Goal: Task Accomplishment & Management: Use online tool/utility

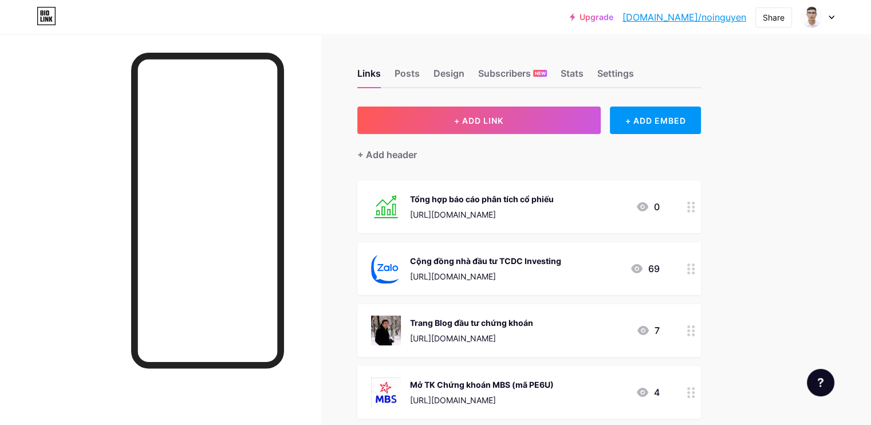
click at [701, 204] on div at bounding box center [690, 206] width 19 height 53
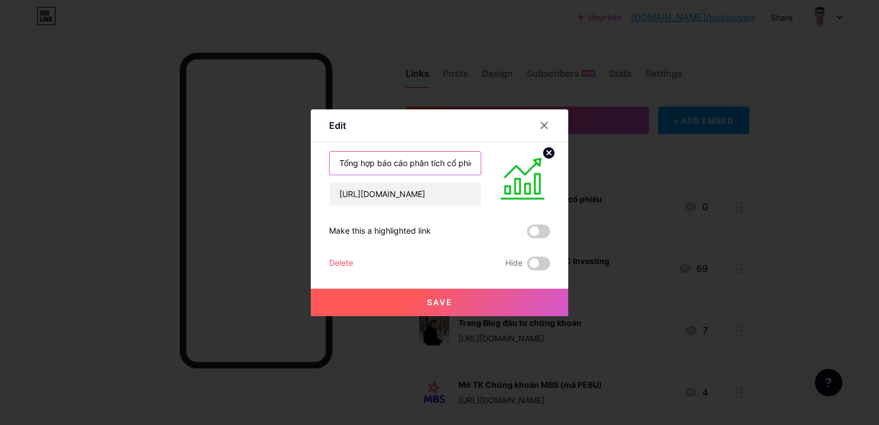
click at [389, 166] on input "Tổng hợp báo cáo phân tích cổ phiếu" at bounding box center [405, 163] width 151 height 23
drag, startPoint x: 375, startPoint y: 161, endPoint x: 427, endPoint y: 161, distance: 51.5
click at [427, 161] on input "Tổng hợp báo cáo phân tích cổ phiếu" at bounding box center [405, 163] width 151 height 23
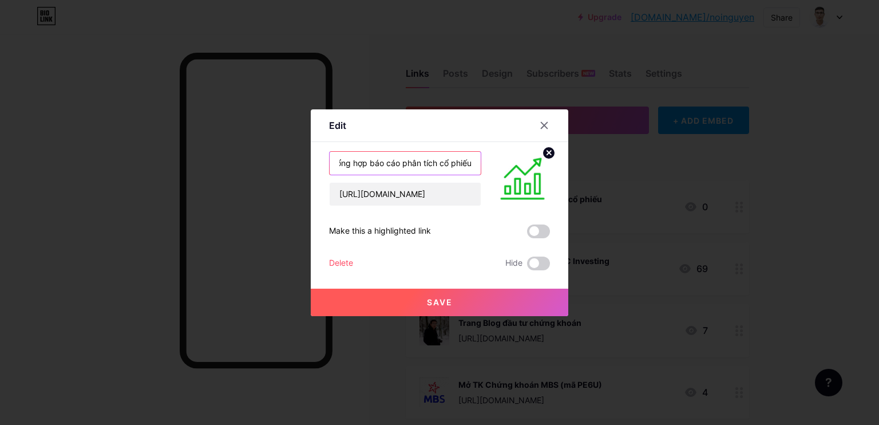
click at [424, 162] on input "Tổng hợp báo cáo phân tích cổ phiếu" at bounding box center [405, 163] width 151 height 23
drag, startPoint x: 433, startPoint y: 163, endPoint x: 384, endPoint y: 161, distance: 49.3
click at [384, 161] on input "Tổng hợp báo cáo phân tích cổ phiếu" at bounding box center [405, 163] width 151 height 23
click at [402, 161] on input "Tổng hợp báo cáo phân tích cổ phiếu" at bounding box center [405, 163] width 151 height 23
drag, startPoint x: 394, startPoint y: 160, endPoint x: 366, endPoint y: 160, distance: 27.5
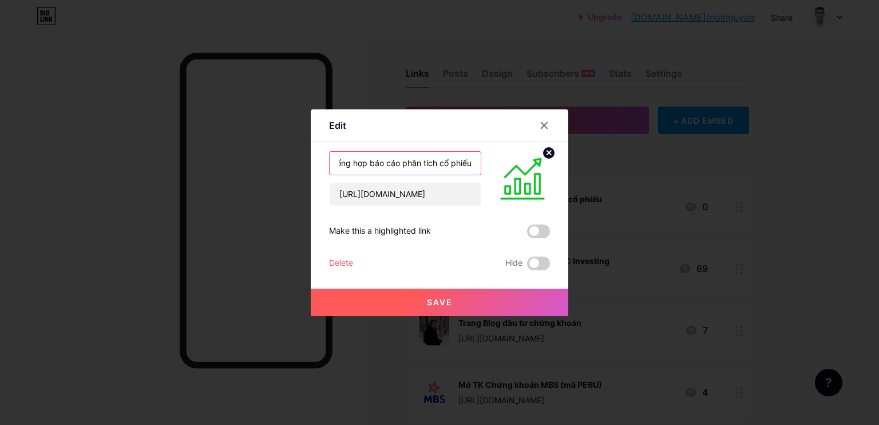
click at [366, 160] on input "Tổng hợp báo cáo phân tích cổ phiếu" at bounding box center [405, 163] width 151 height 23
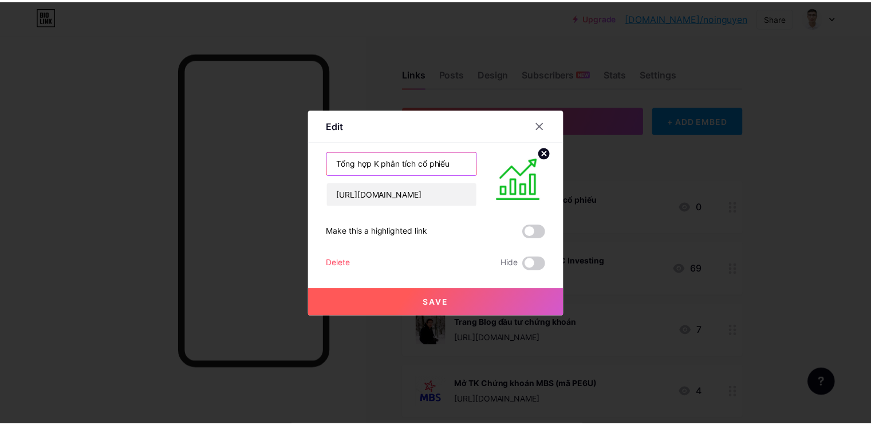
scroll to position [0, 0]
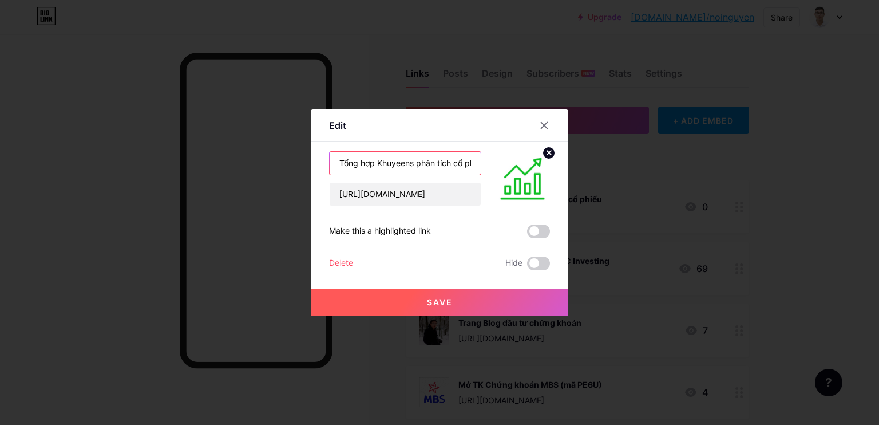
drag, startPoint x: 410, startPoint y: 162, endPoint x: 374, endPoint y: 162, distance: 36.1
click at [374, 162] on input "Tổng hợp Khuyeens phân tích cổ phiếu" at bounding box center [405, 163] width 151 height 23
type input "Tổng hợp Khuyến nghị phân tích cổ phiếu"
click at [439, 309] on button "Save" at bounding box center [440, 301] width 258 height 27
